Goal: Task Accomplishment & Management: Use online tool/utility

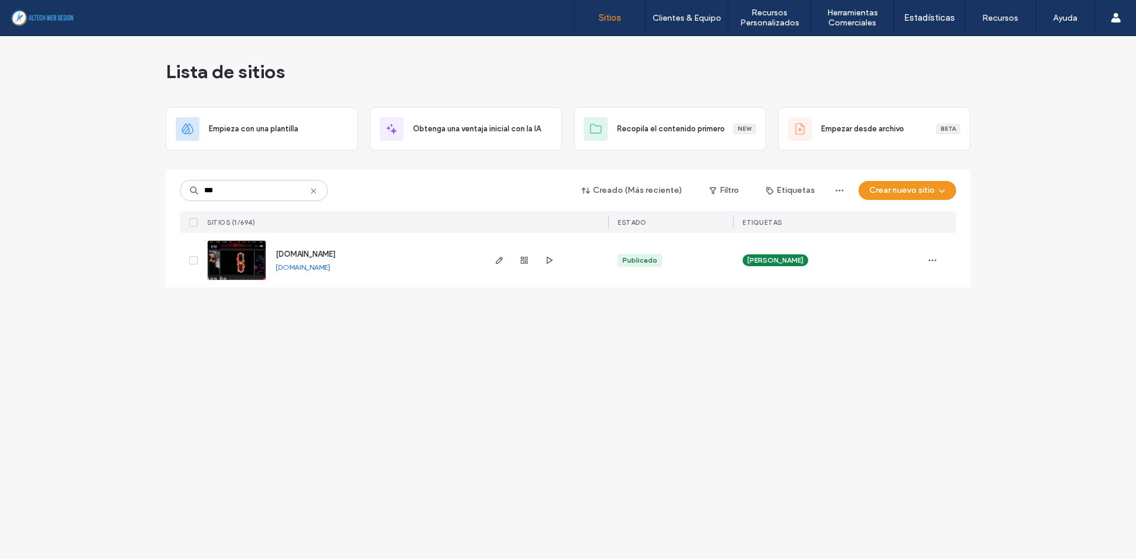
type input "***"
click at [552, 265] on icon "button" at bounding box center [548, 260] width 9 height 9
click at [312, 250] on span "[DOMAIN_NAME]" at bounding box center [306, 254] width 60 height 9
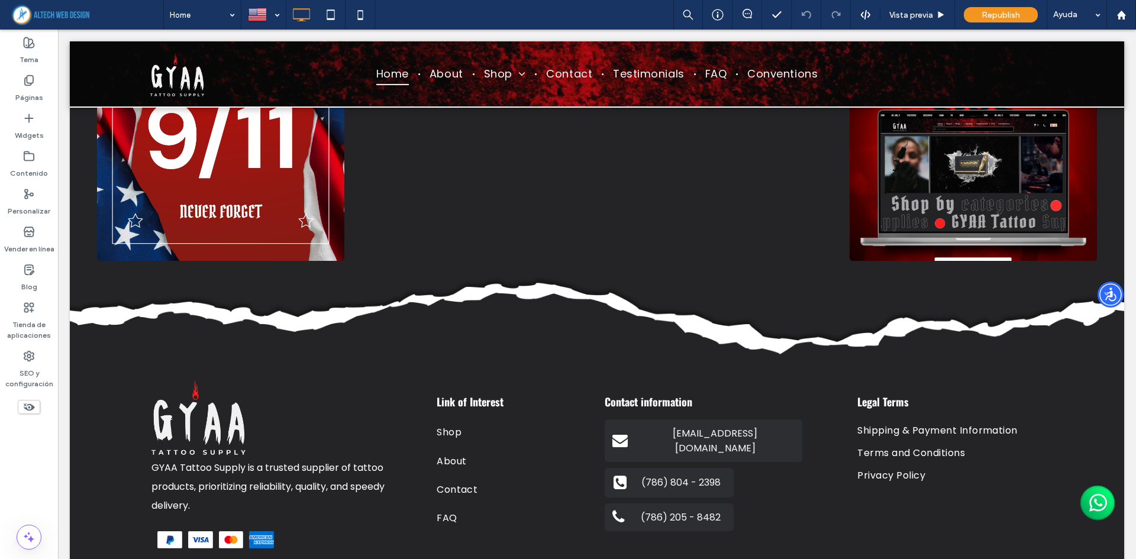
scroll to position [4188, 0]
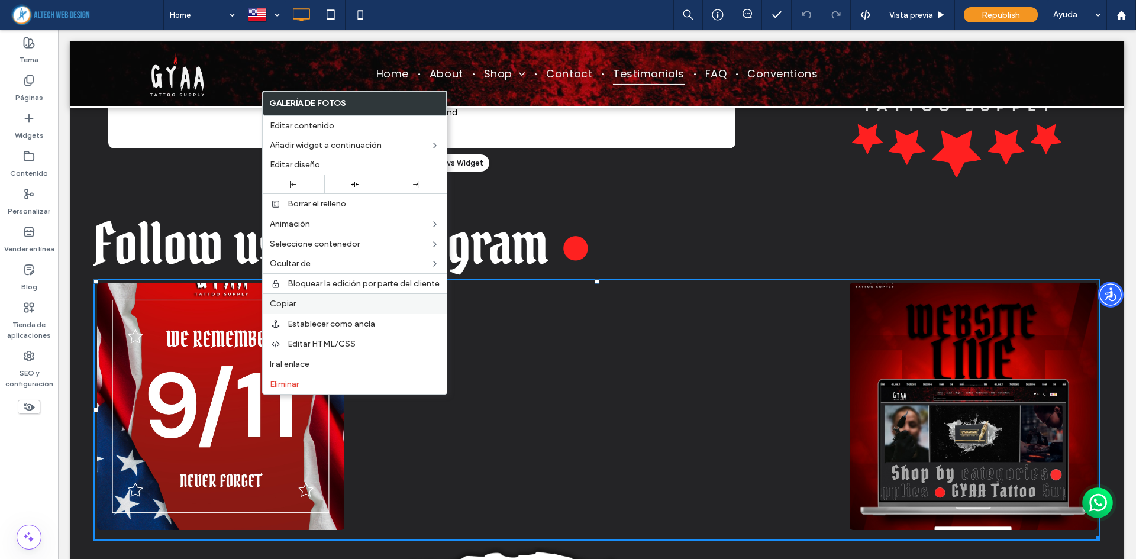
click at [327, 302] on label "Copiar" at bounding box center [355, 304] width 170 height 10
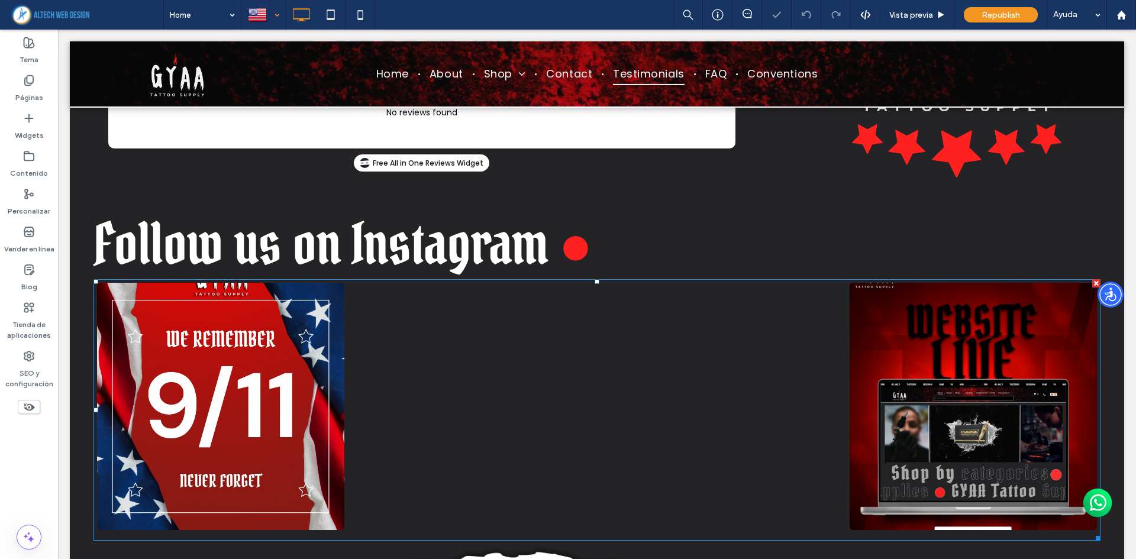
click at [273, 18] on div at bounding box center [263, 15] width 43 height 28
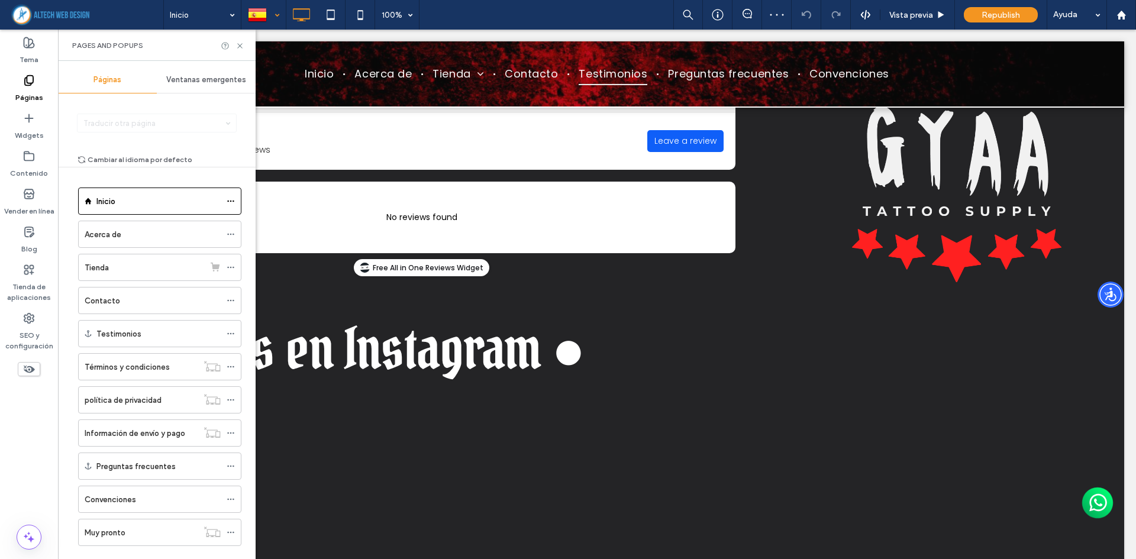
scroll to position [4263, 0]
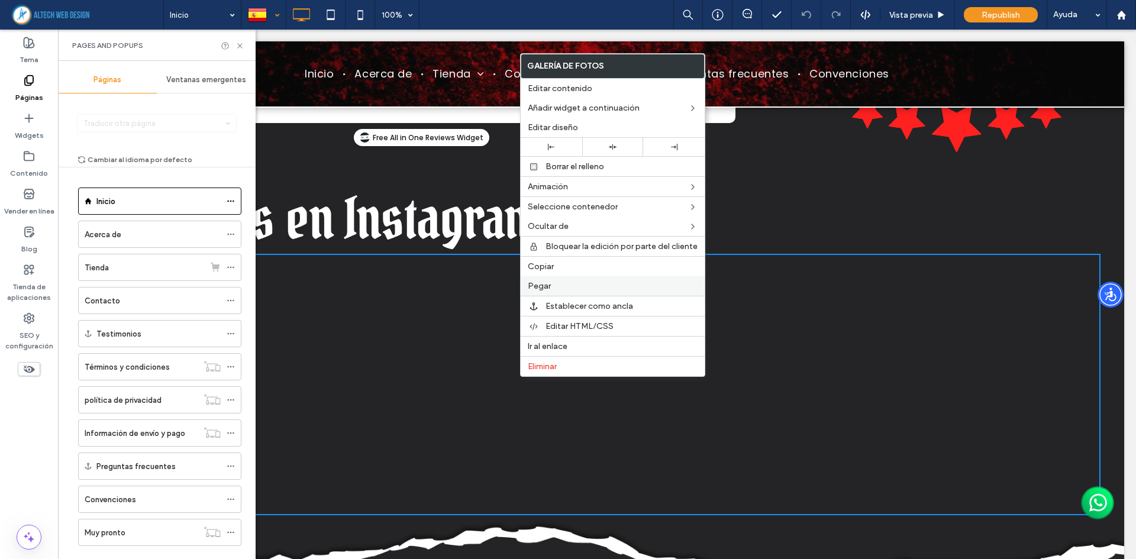
click at [576, 283] on label "Pegar" at bounding box center [613, 286] width 170 height 10
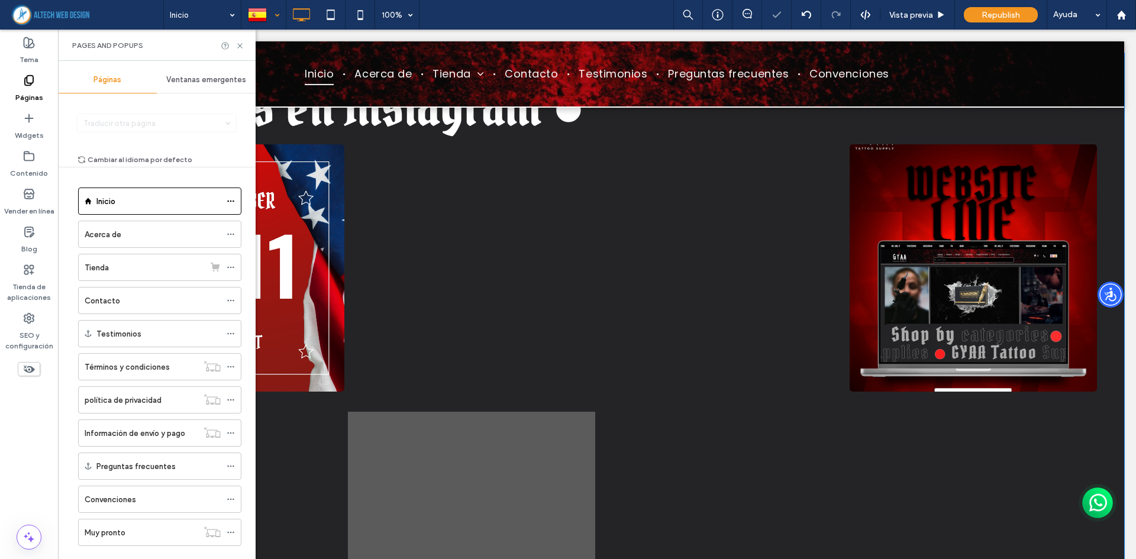
scroll to position [4381, 0]
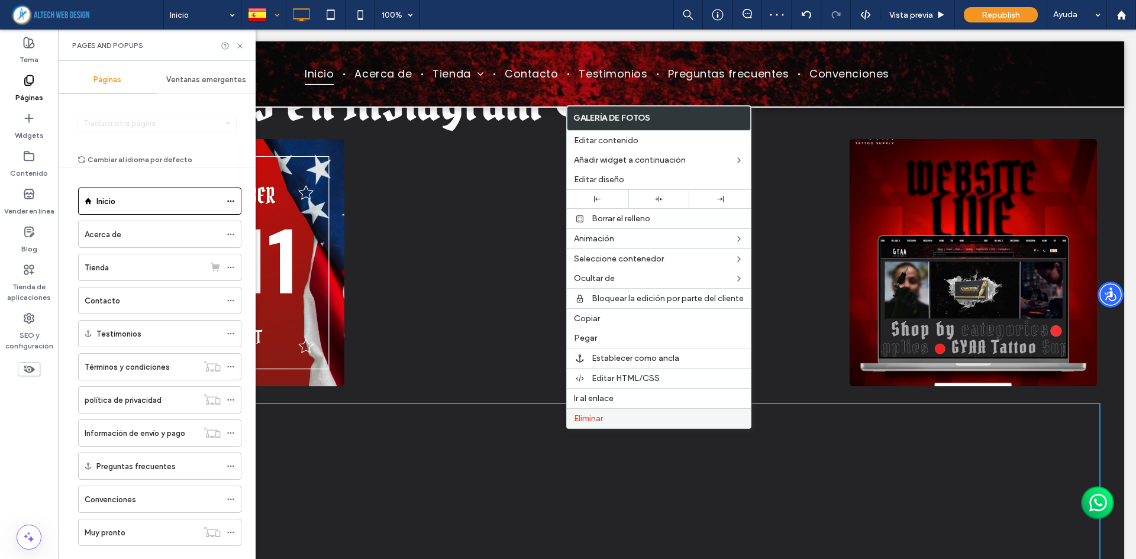
click at [595, 422] on span "Eliminar" at bounding box center [588, 419] width 29 height 10
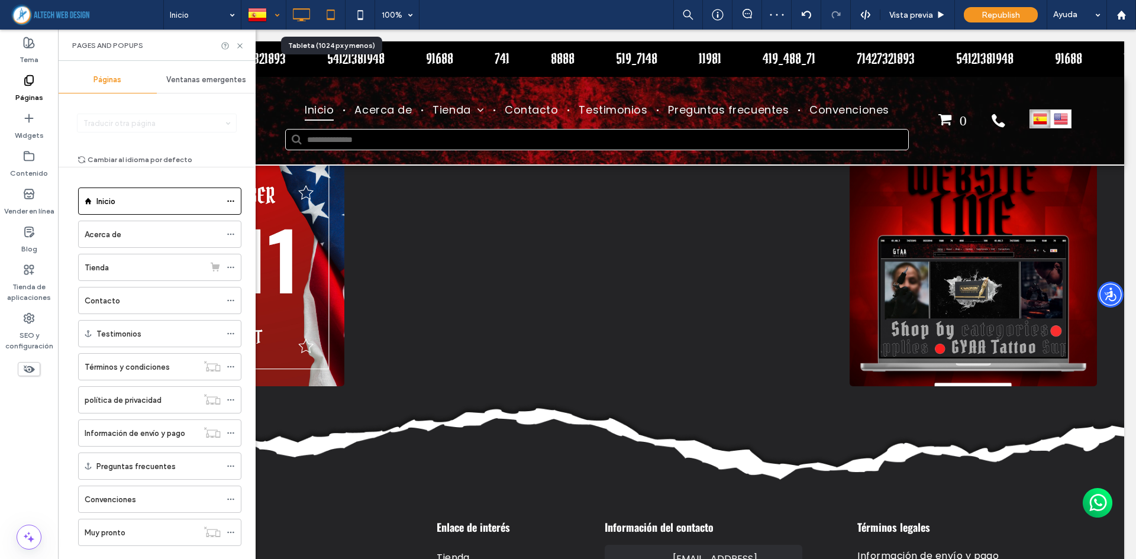
click at [337, 14] on icon at bounding box center [331, 15] width 24 height 24
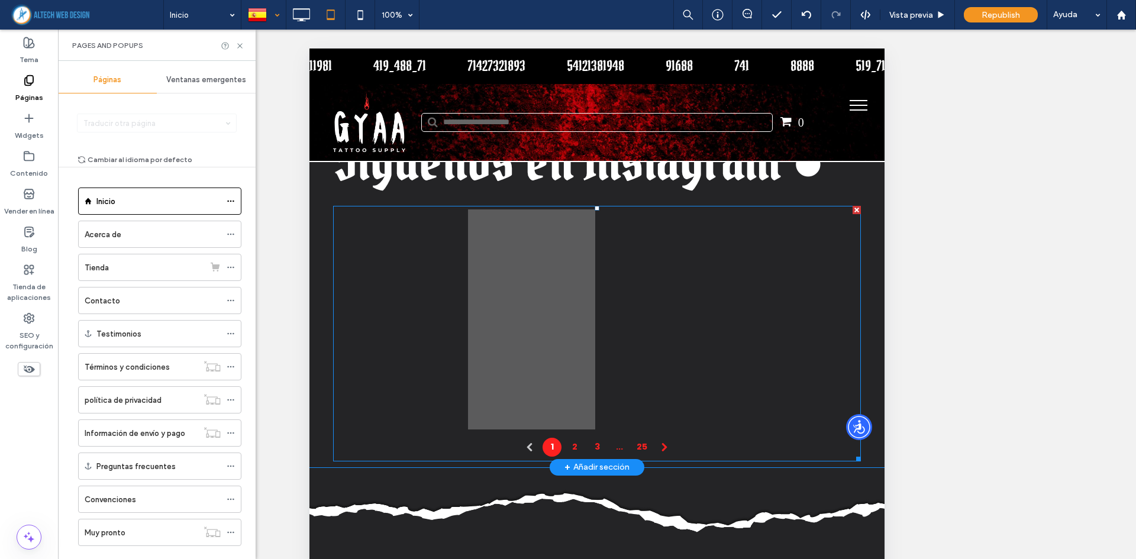
scroll to position [2688, 0]
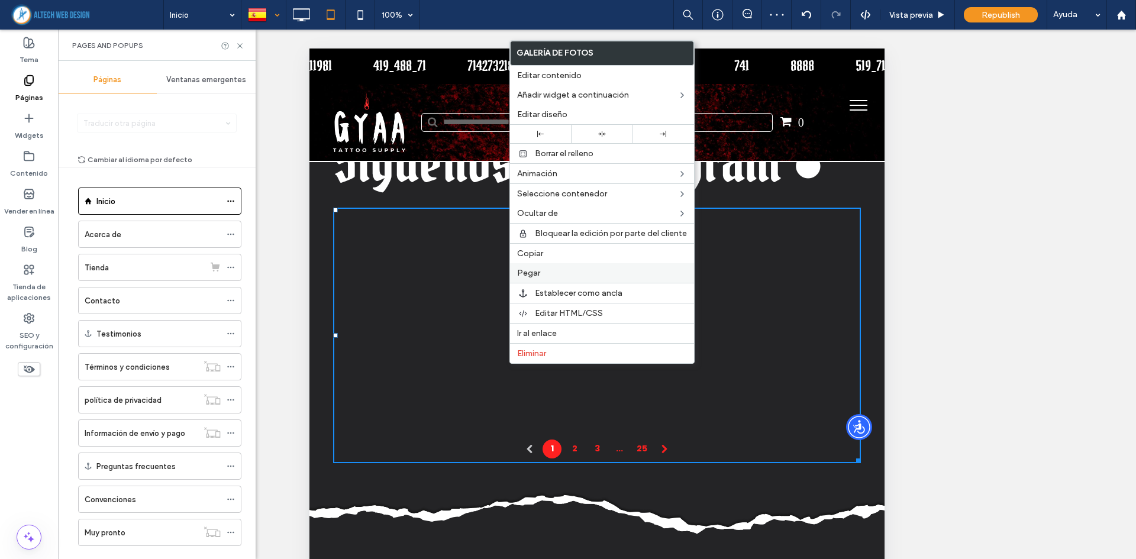
click at [545, 274] on label "Pegar" at bounding box center [602, 273] width 170 height 10
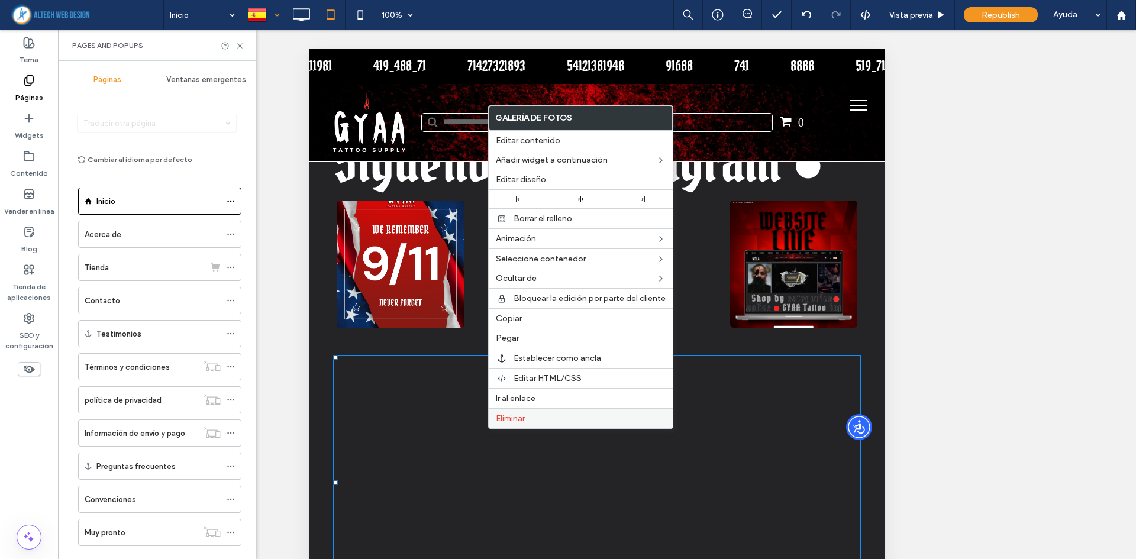
click at [565, 425] on div "Eliminar" at bounding box center [581, 418] width 184 height 20
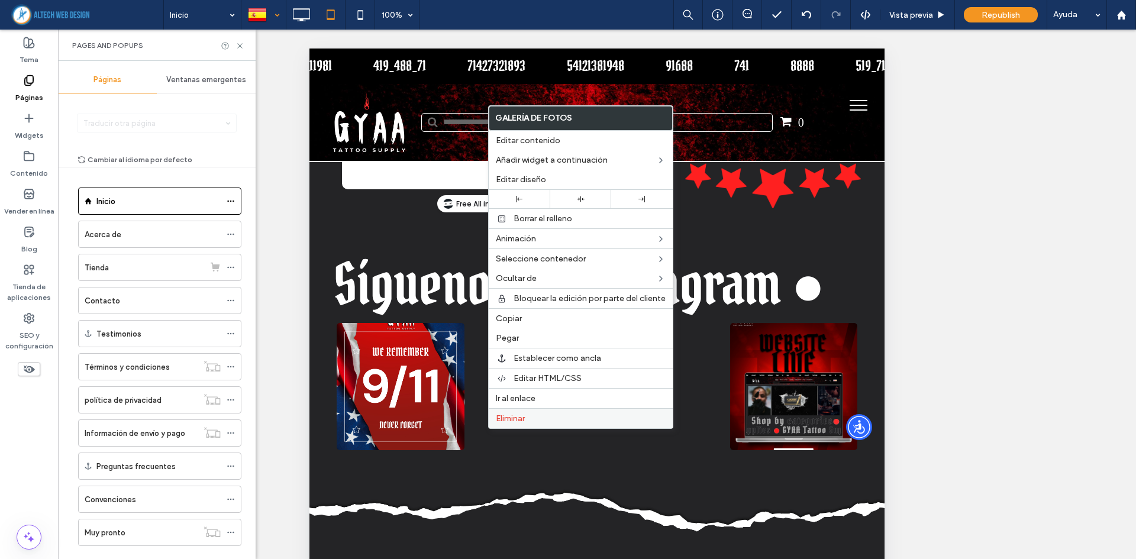
scroll to position [2562, 0]
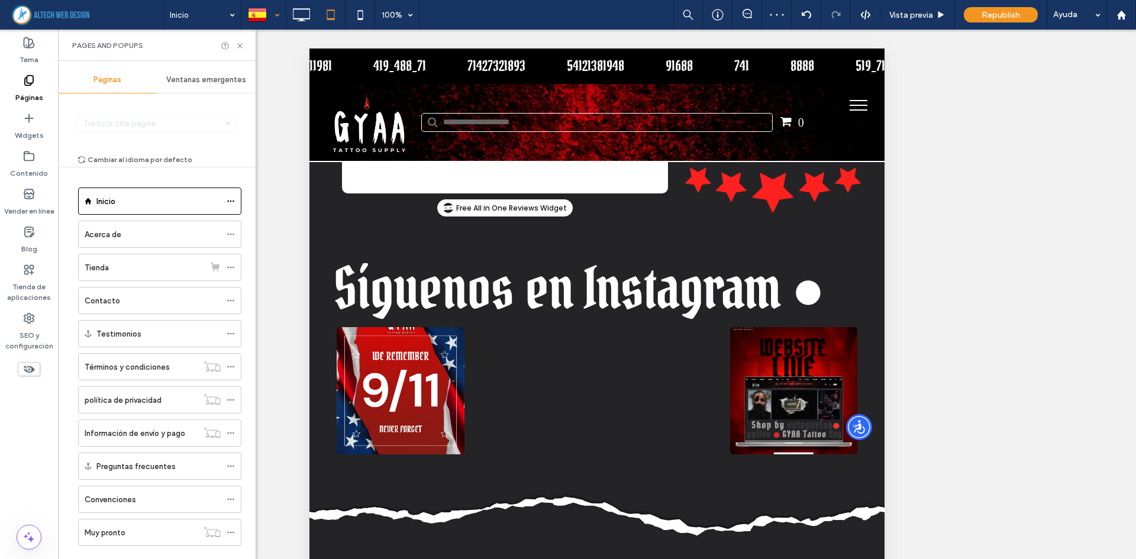
click at [280, 15] on div at bounding box center [263, 15] width 43 height 28
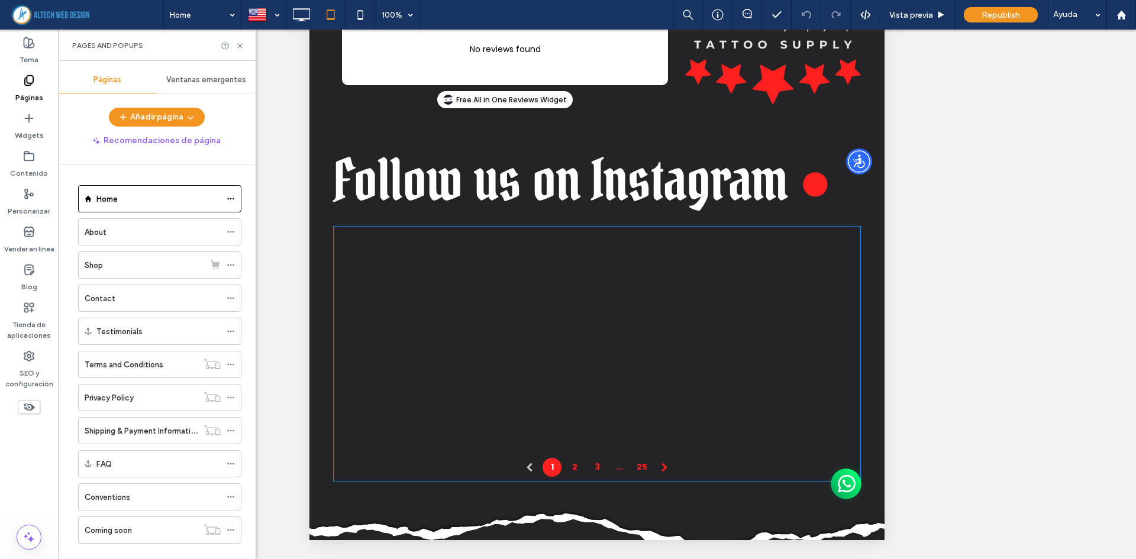
scroll to position [2426, 0]
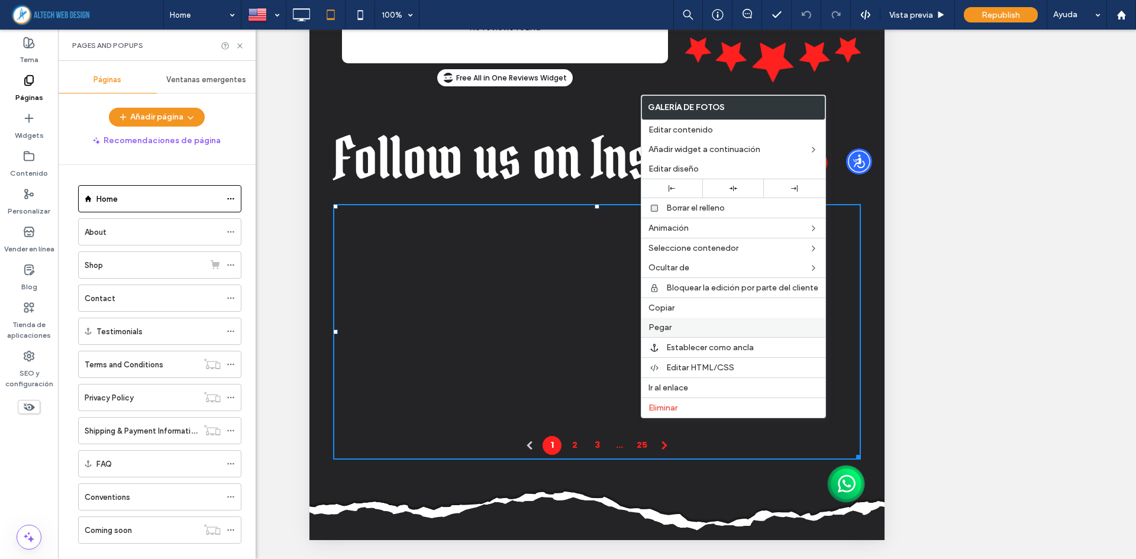
click at [657, 323] on span "Pegar" at bounding box center [660, 328] width 23 height 10
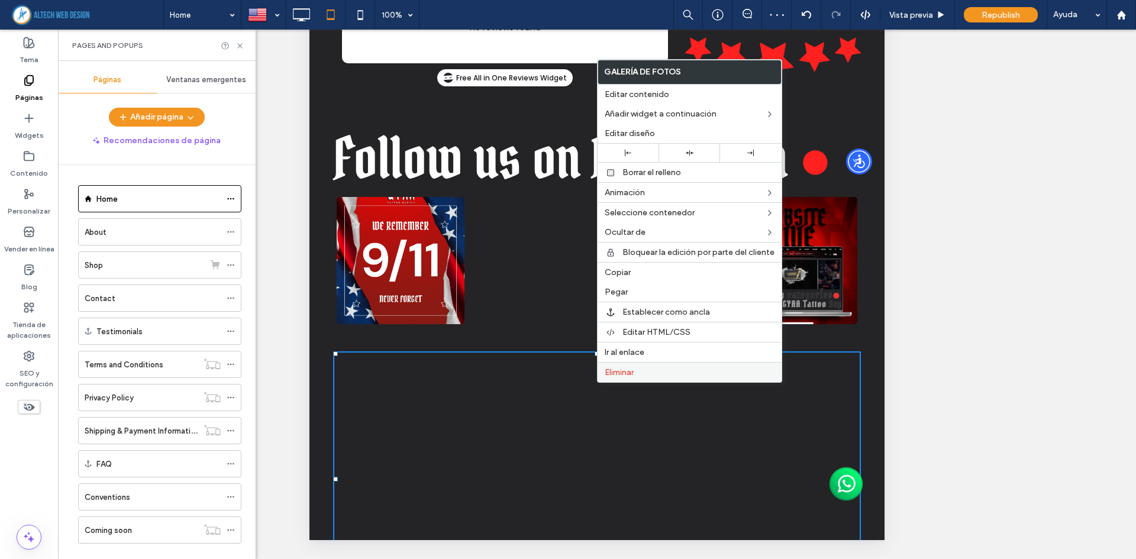
click at [618, 365] on div "Eliminar" at bounding box center [690, 372] width 184 height 20
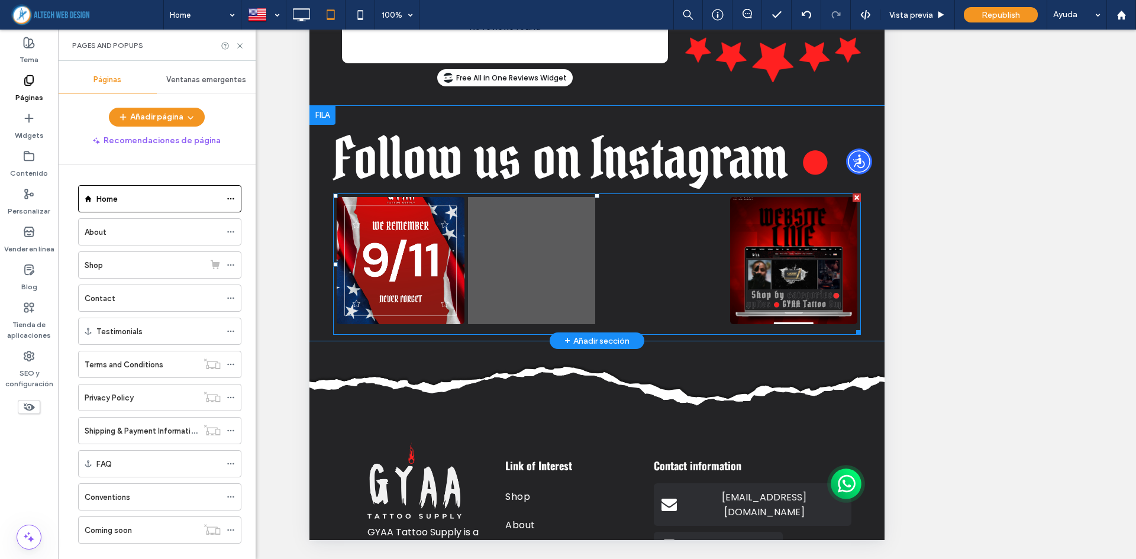
click at [484, 237] on link at bounding box center [531, 260] width 135 height 135
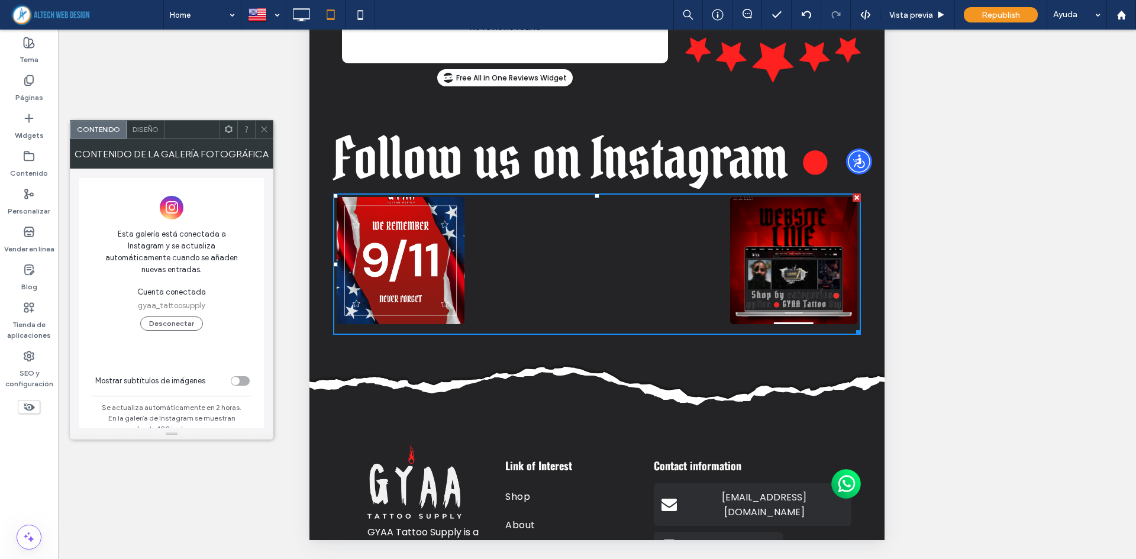
click at [152, 130] on span "Diseño" at bounding box center [146, 129] width 26 height 9
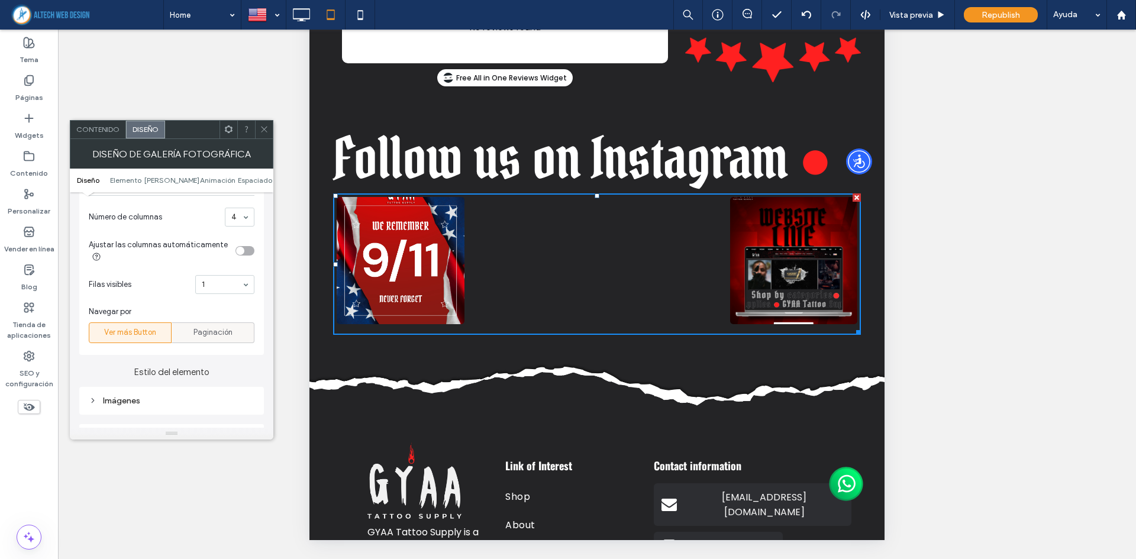
scroll to position [178, 0]
click at [241, 323] on div "Paginación" at bounding box center [212, 329] width 67 height 20
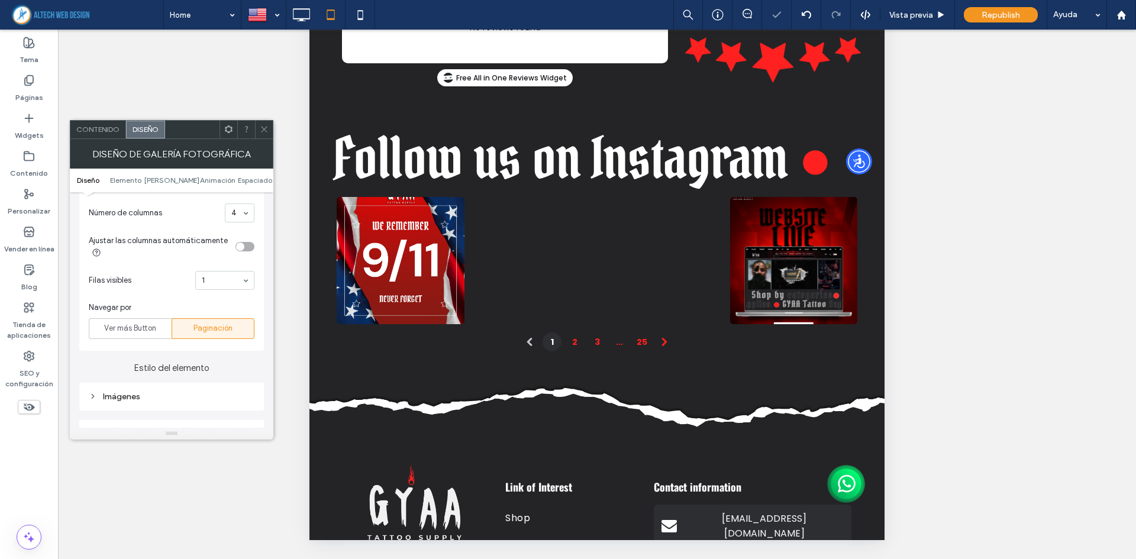
click at [262, 125] on icon at bounding box center [264, 129] width 9 height 9
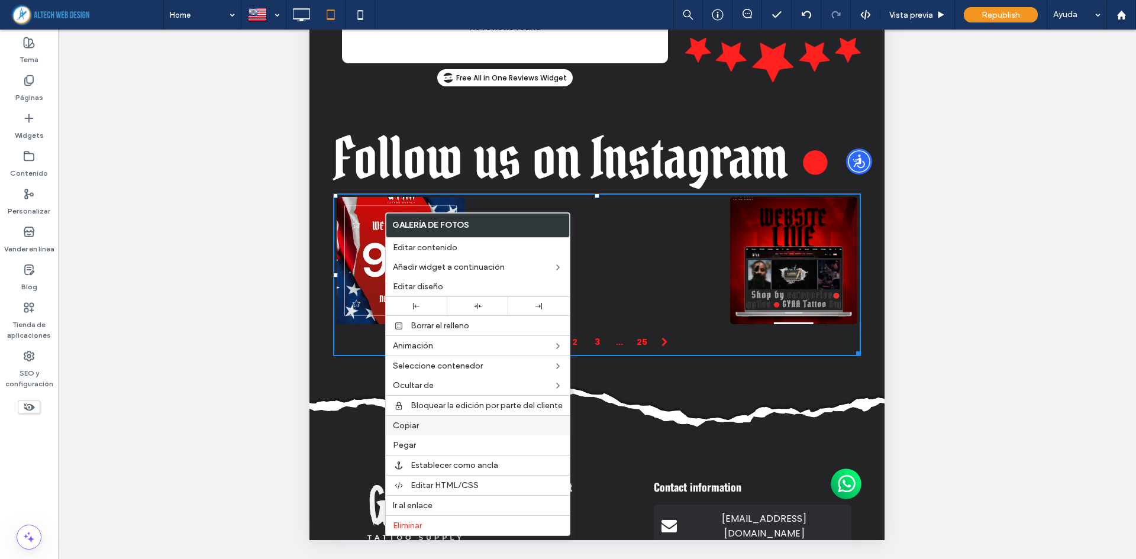
click at [454, 429] on label "Copiar" at bounding box center [478, 426] width 170 height 10
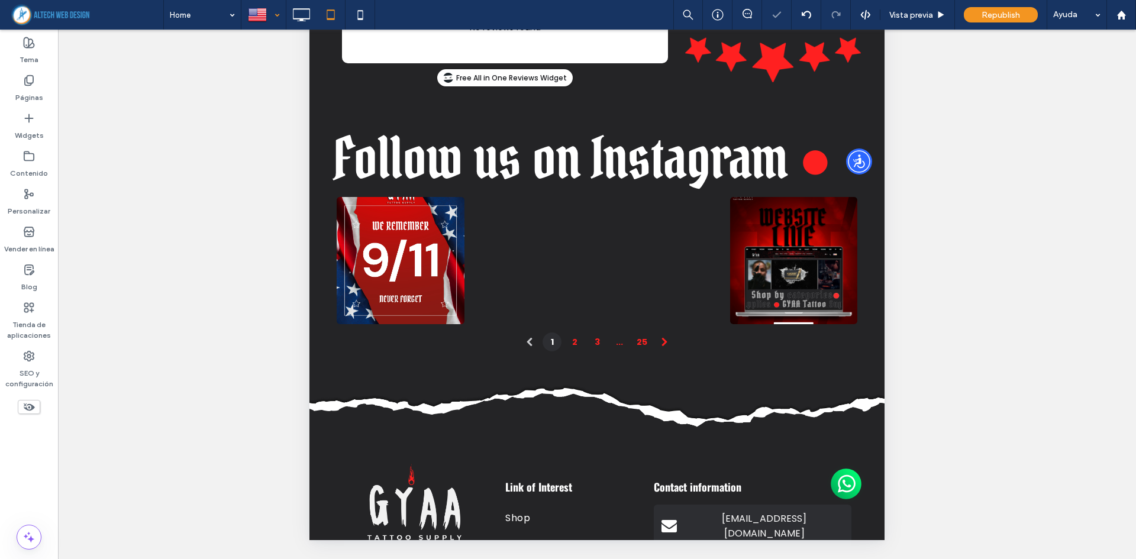
click at [270, 12] on div at bounding box center [263, 15] width 43 height 28
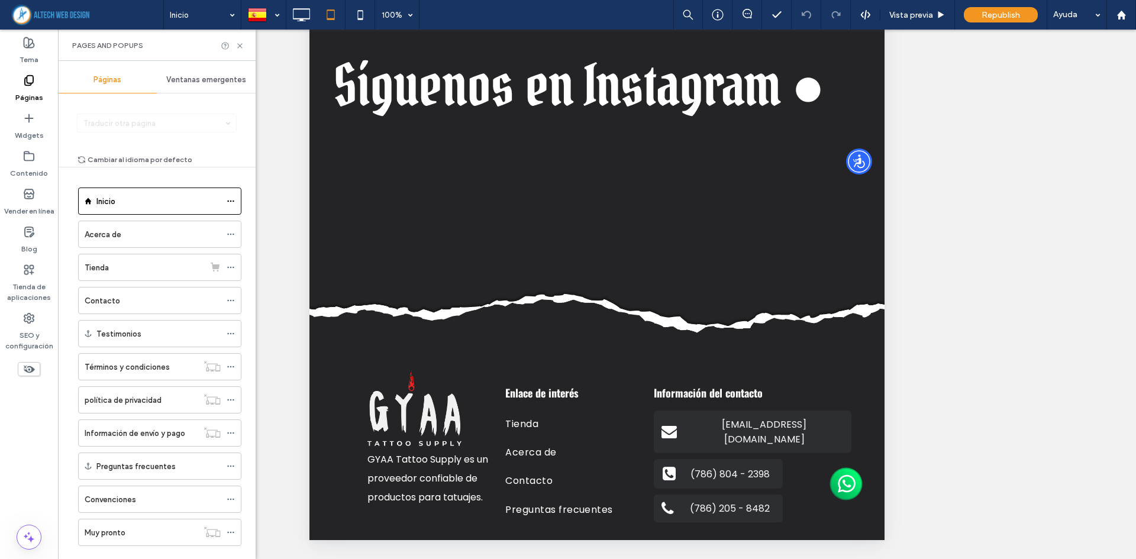
scroll to position [2562, 0]
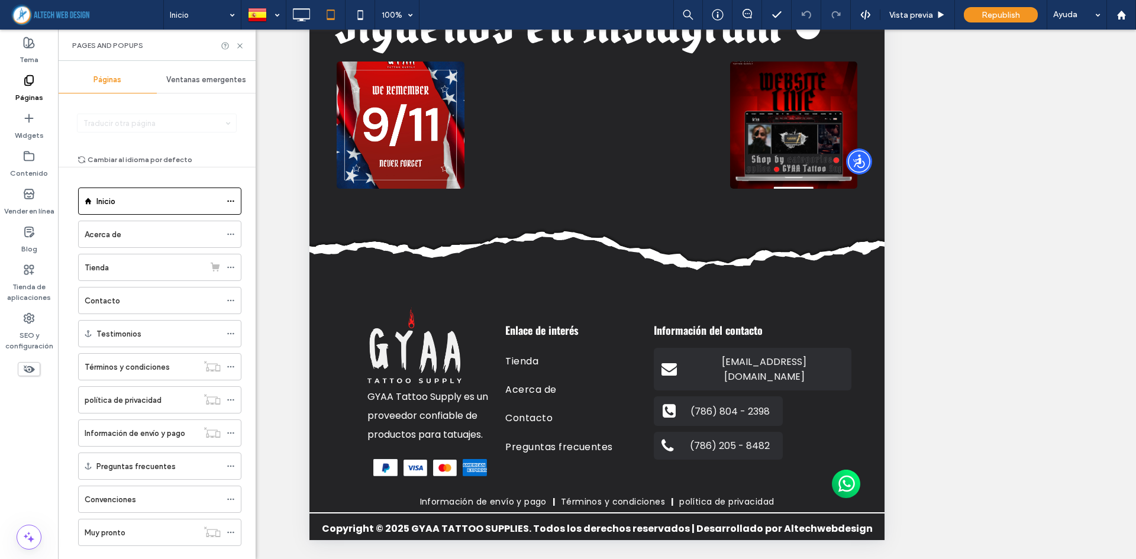
drag, startPoint x: 878, startPoint y: 73, endPoint x: 1206, endPoint y: 250, distance: 372.5
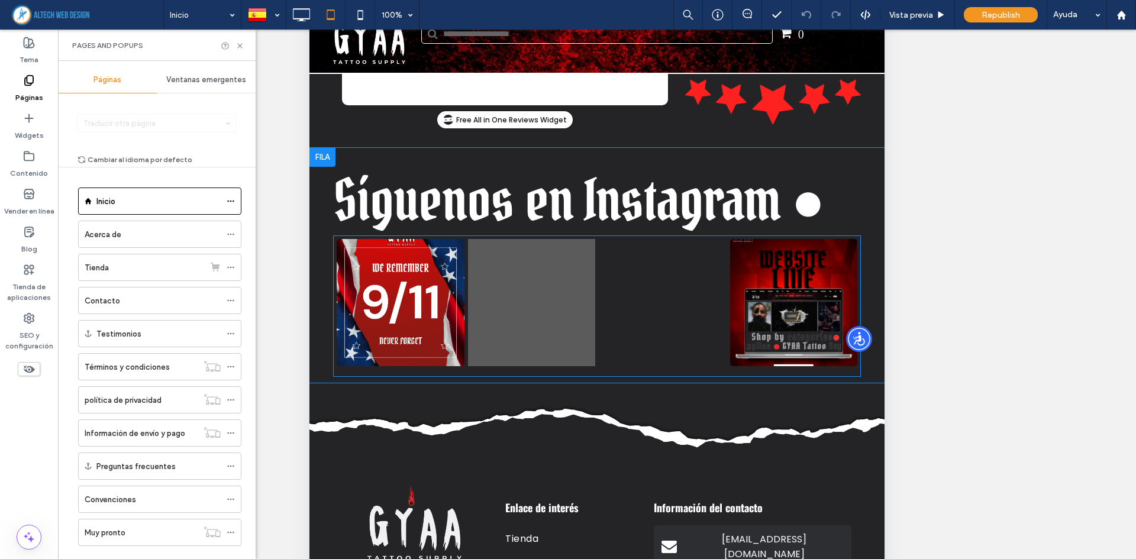
scroll to position [2443, 0]
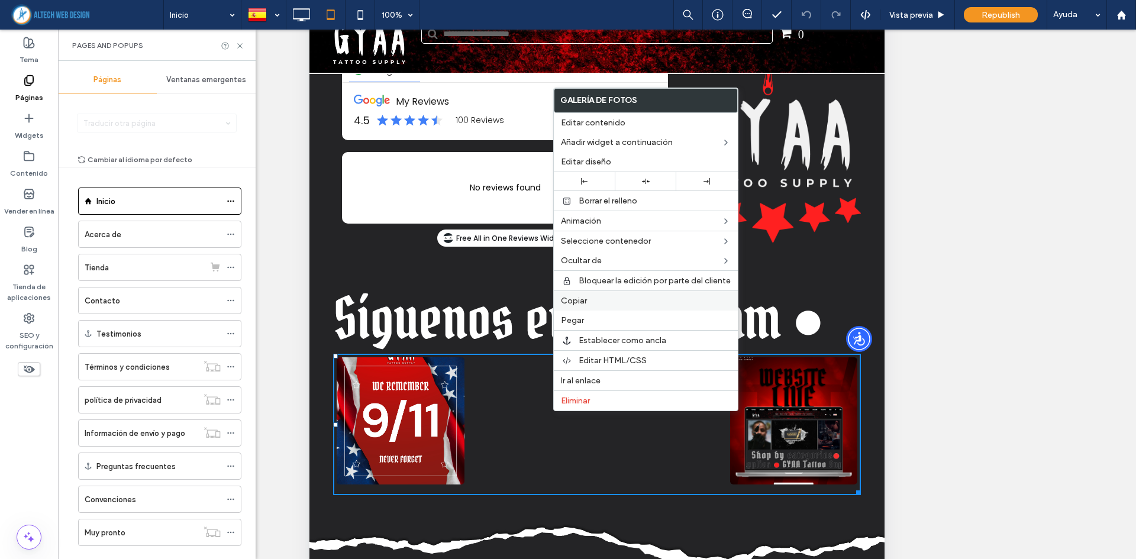
click at [614, 308] on div "Copiar" at bounding box center [646, 301] width 184 height 20
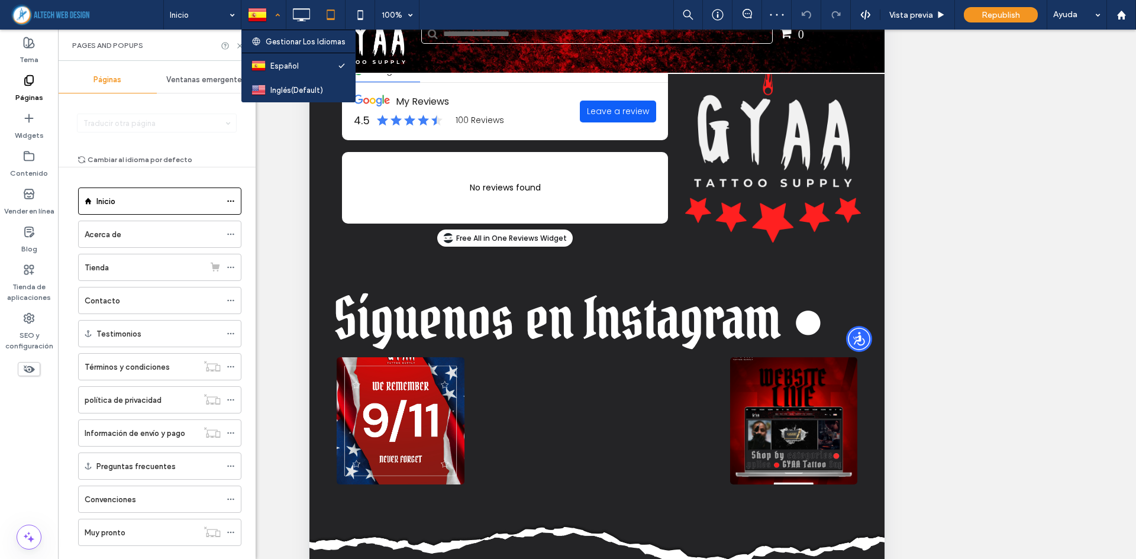
click at [268, 21] on div at bounding box center [263, 15] width 43 height 28
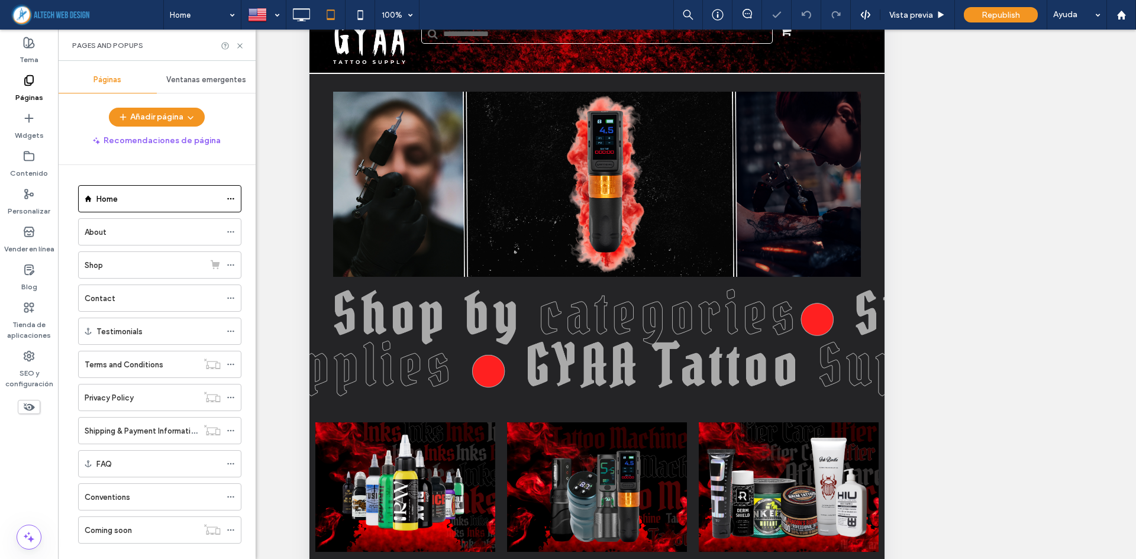
drag, startPoint x: 878, startPoint y: 250, endPoint x: 883, endPoint y: 339, distance: 89.0
click at [883, 339] on div "Home 100% Vista previa Republish Ayuda Comentarios del sitio web Comentarios de…" at bounding box center [568, 279] width 1136 height 559
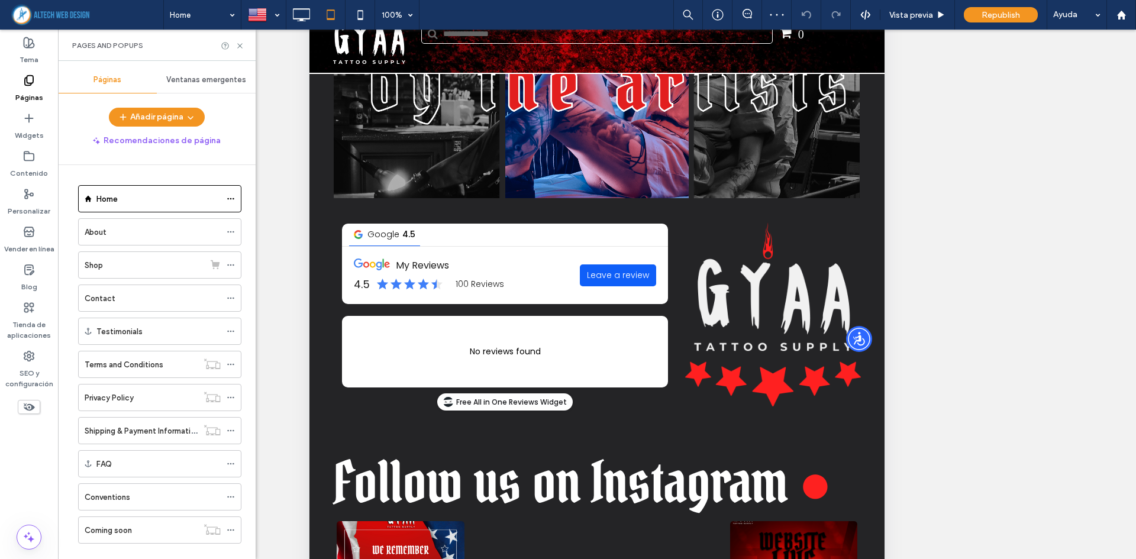
scroll to position [2352, 0]
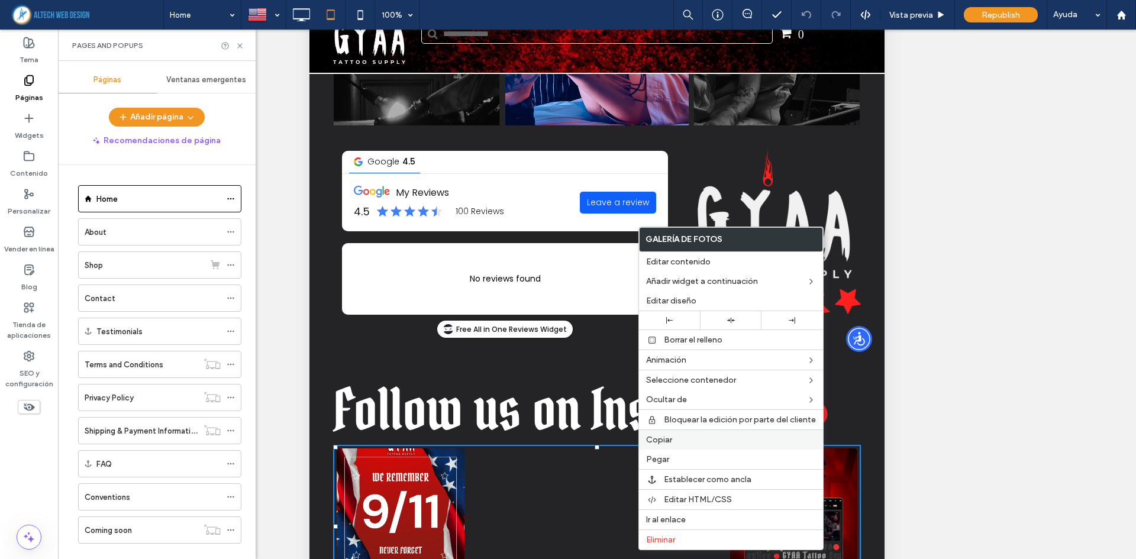
click at [686, 438] on label "Copiar" at bounding box center [731, 440] width 170 height 10
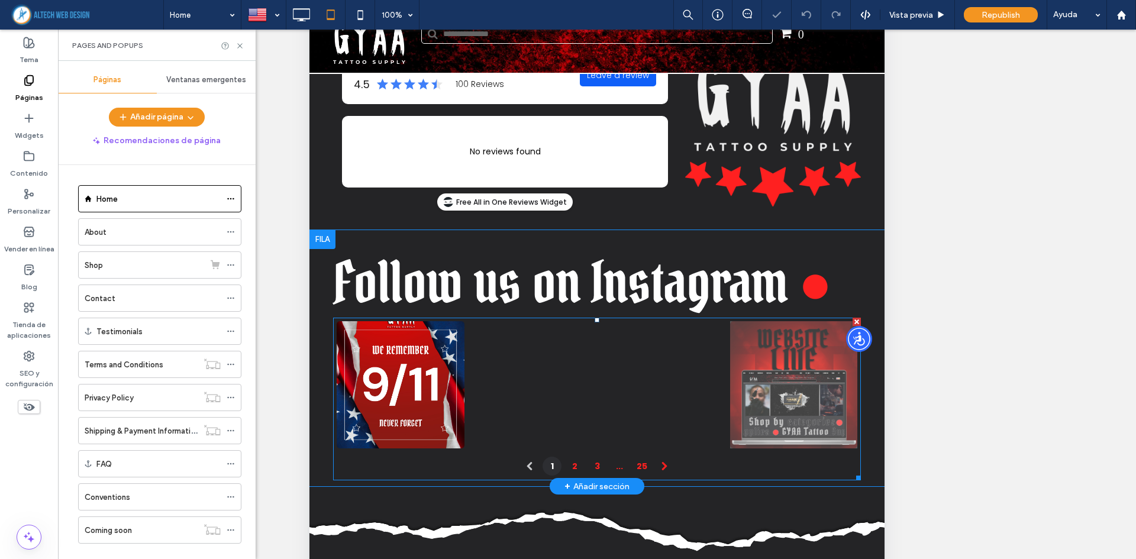
scroll to position [2530, 0]
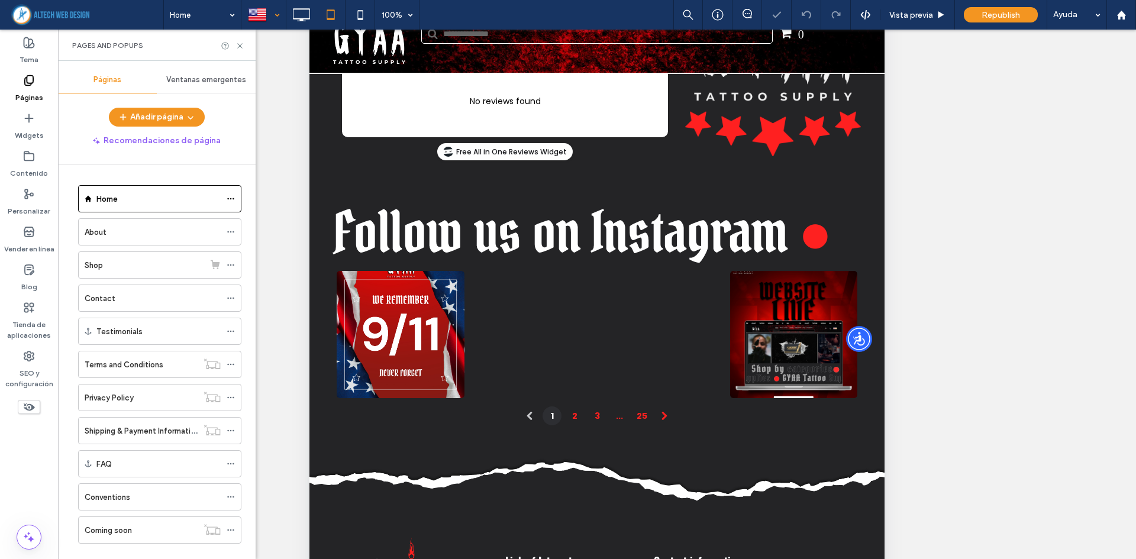
click at [256, 6] on div at bounding box center [263, 15] width 43 height 28
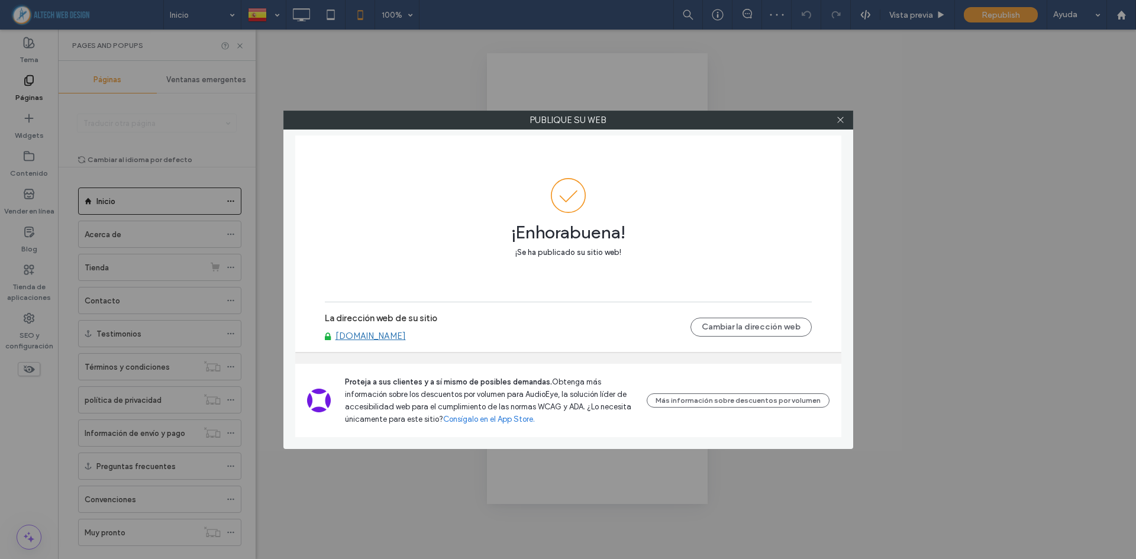
click at [406, 340] on link "[DOMAIN_NAME]" at bounding box center [371, 336] width 70 height 11
